Goal: Task Accomplishment & Management: Use online tool/utility

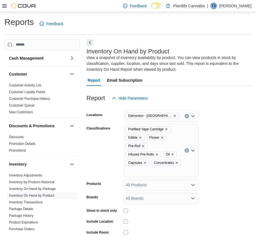
scroll to position [227, 0]
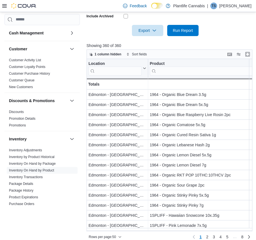
click at [4, 5] on icon at bounding box center [4, 6] width 4 height 4
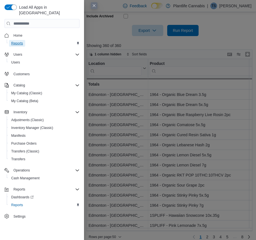
click at [20, 40] on span "Reports" at bounding box center [17, 43] width 12 height 7
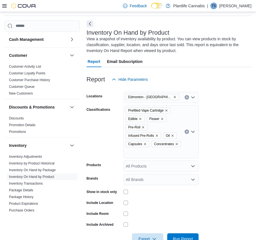
scroll to position [19, 0]
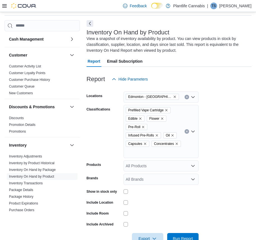
click at [4, 7] on icon at bounding box center [4, 5] width 4 height 3
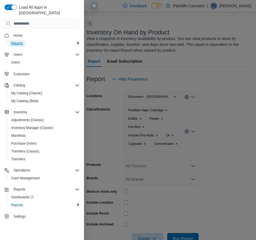
click at [20, 41] on span "Reports" at bounding box center [17, 43] width 12 height 4
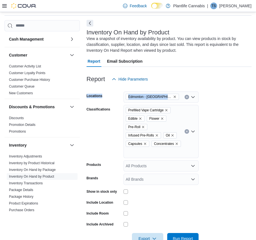
click at [88, 22] on button "Next" at bounding box center [89, 23] width 7 height 7
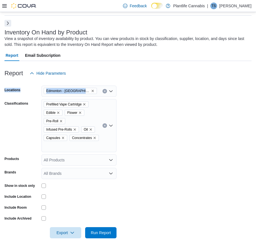
click at [9, 24] on button "Next" at bounding box center [7, 23] width 7 height 7
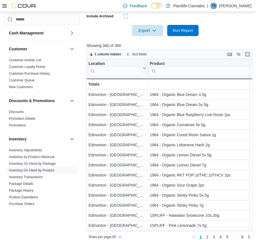
scroll to position [215, 0]
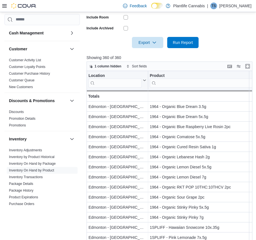
scroll to position [34, 0]
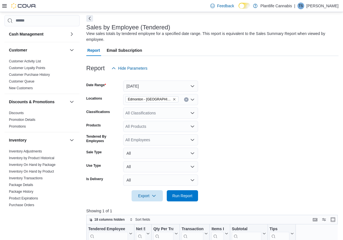
scroll to position [49, 0]
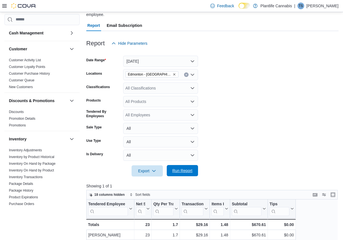
drag, startPoint x: 194, startPoint y: 173, endPoint x: 196, endPoint y: 171, distance: 3.0
click at [194, 173] on span "Run Report" at bounding box center [182, 170] width 25 height 11
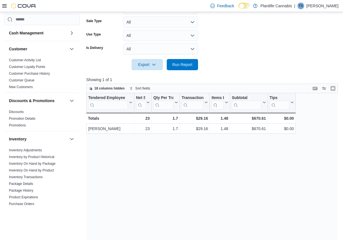
scroll to position [195, 0]
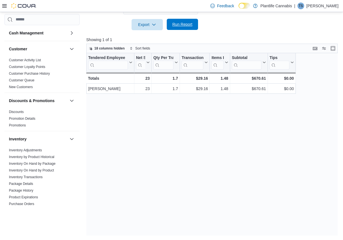
click at [189, 24] on span "Run Report" at bounding box center [183, 25] width 20 height 6
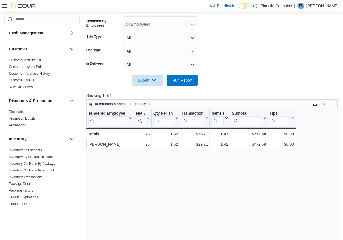
scroll to position [87, 0]
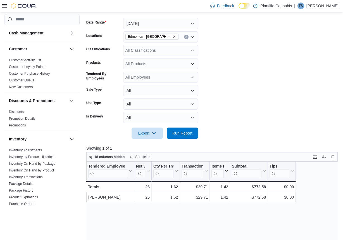
click at [192, 37] on icon "Open list of options" at bounding box center [192, 37] width 3 height 2
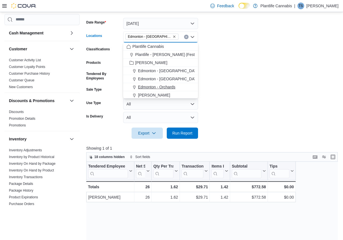
click at [173, 88] on span "Edmonton - Orchards" at bounding box center [156, 87] width 37 height 6
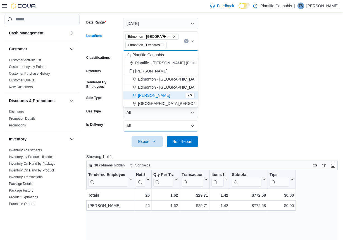
click at [183, 126] on button "All" at bounding box center [160, 125] width 75 height 11
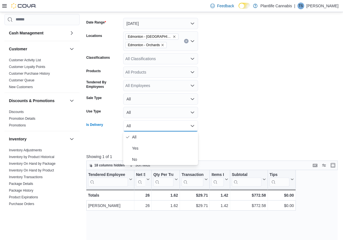
click at [255, 131] on div at bounding box center [212, 133] width 253 height 4
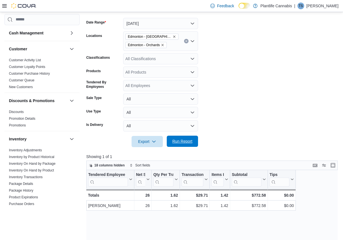
click at [184, 140] on span "Run Report" at bounding box center [183, 141] width 20 height 6
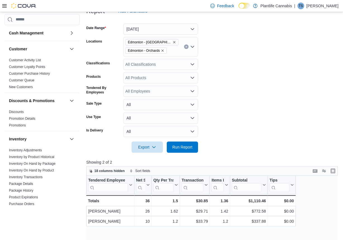
scroll to position [76, 0]
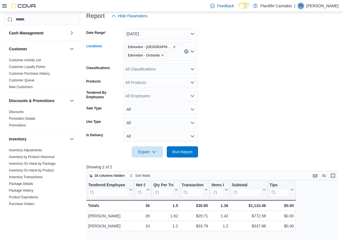
click at [164, 54] on icon "Remove Edmonton - Orchards from selection in this group" at bounding box center [162, 55] width 3 height 3
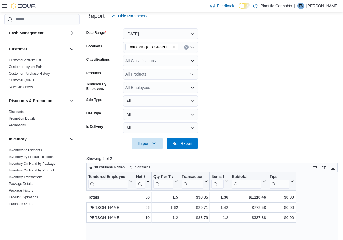
click at [215, 101] on form "Date Range [DATE] Locations [GEOGRAPHIC_DATA] - Harvest Pointe Classifications …" at bounding box center [212, 86] width 253 height 128
click at [180, 145] on span "Run Report" at bounding box center [183, 143] width 20 height 6
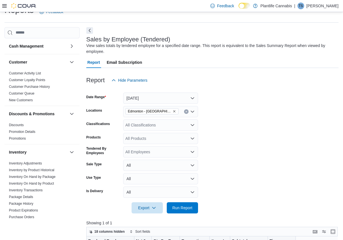
scroll to position [11, 0]
